Goal: Navigation & Orientation: Find specific page/section

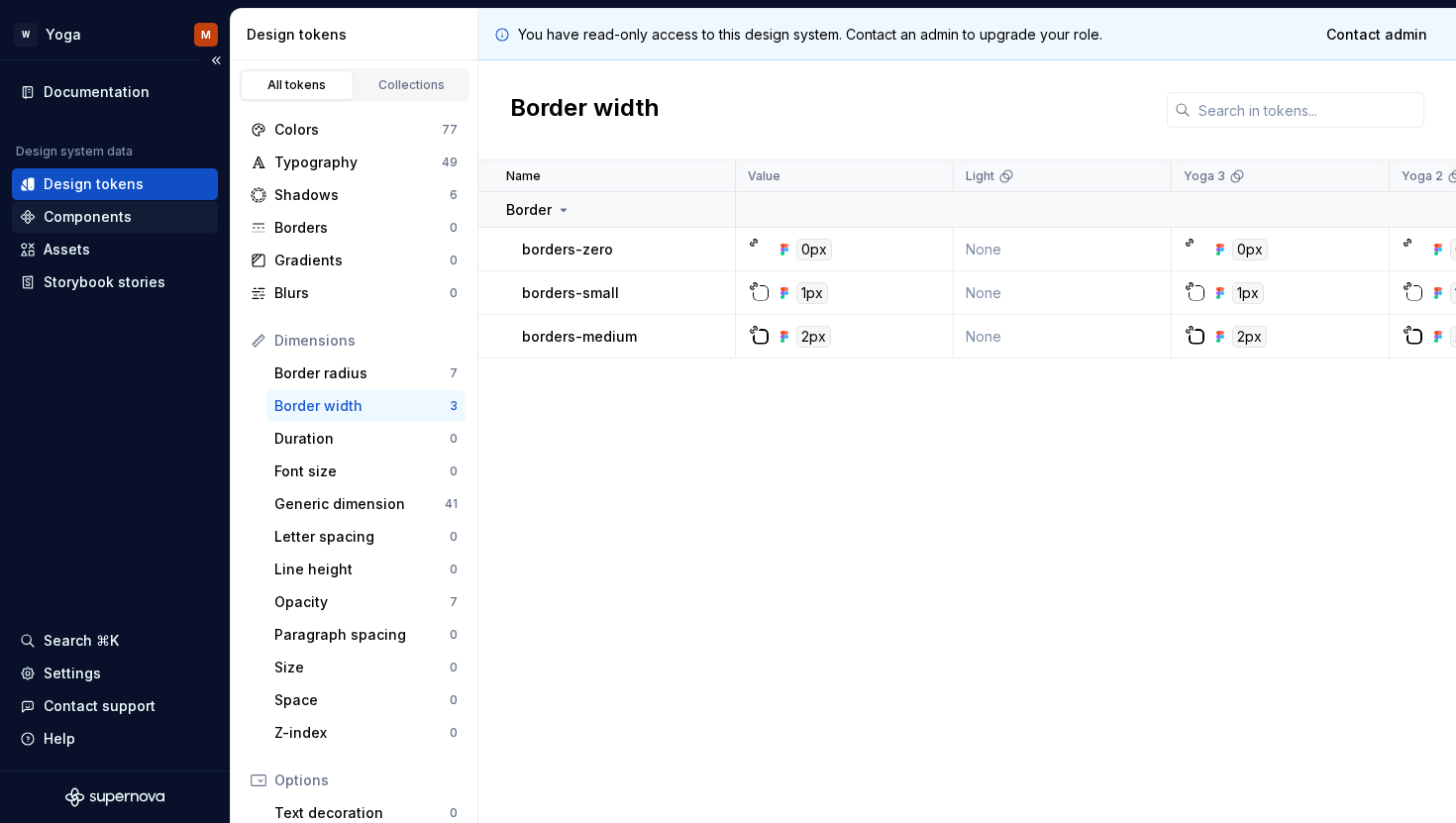
click at [103, 222] on div "Components" at bounding box center [87, 217] width 88 height 20
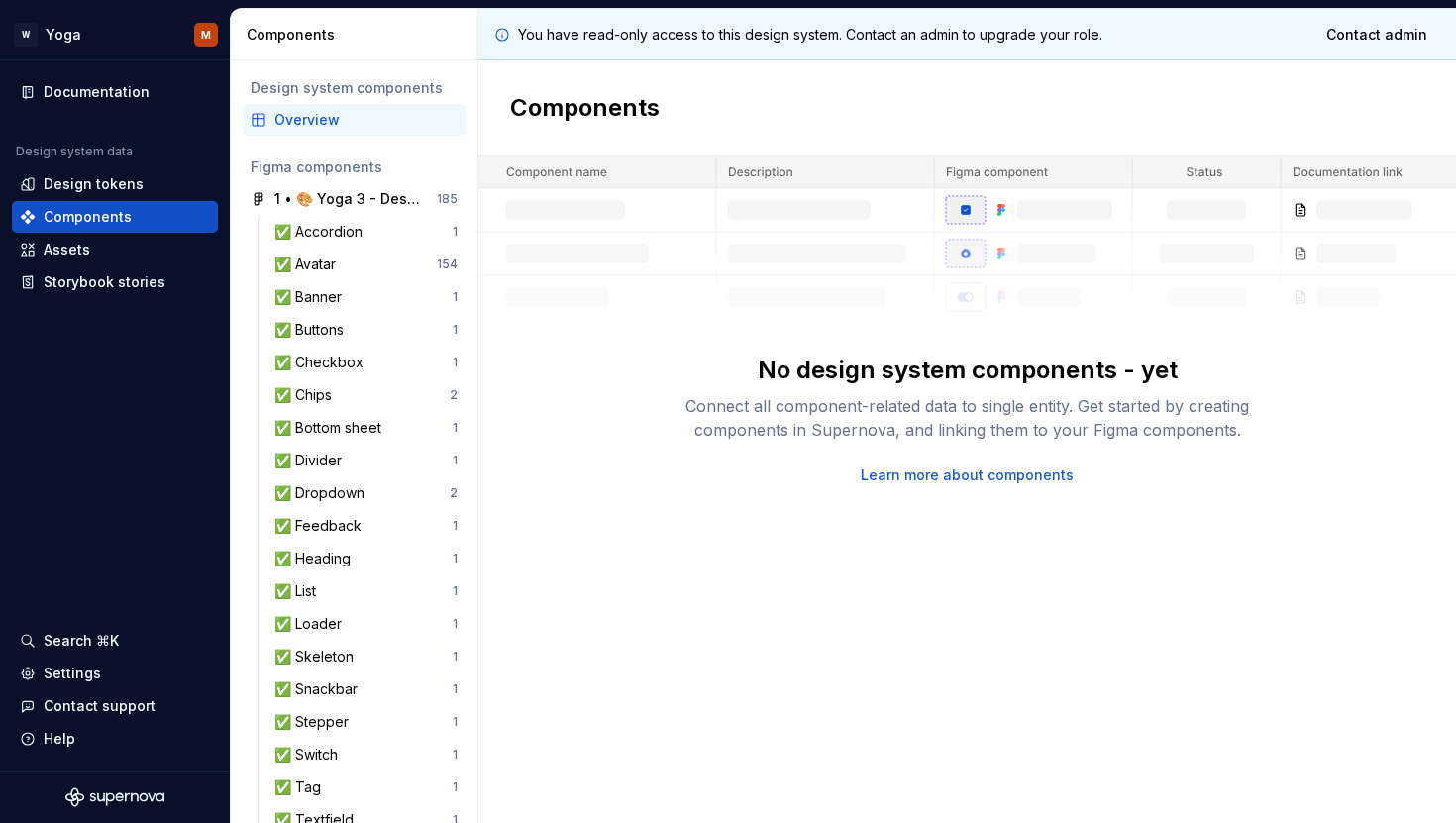
scroll to position [498, 0]
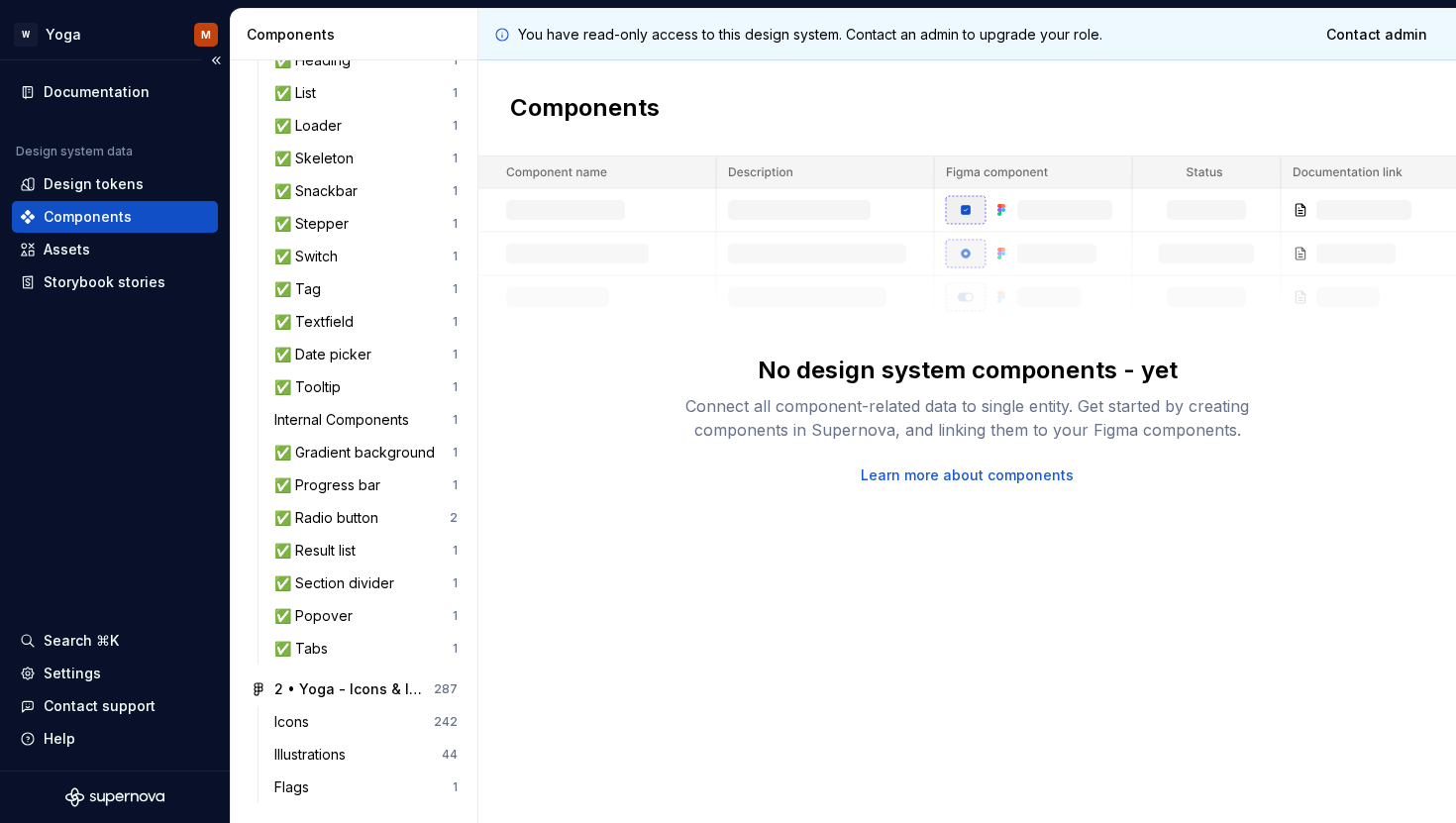
click at [130, 74] on div "Documentation Design system data Design tokens Components Assets Storybook stor…" at bounding box center [115, 415] width 230 height 710
click at [130, 98] on div "Documentation" at bounding box center [96, 92] width 106 height 20
